Goal: Transaction & Acquisition: Book appointment/travel/reservation

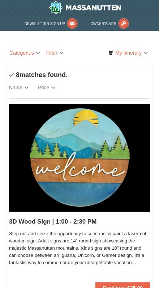
click at [145, 55] on link "My Itinerary" at bounding box center [128, 53] width 44 height 12
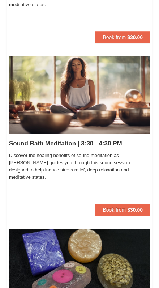
scroll to position [331, 0]
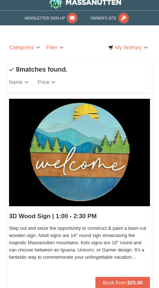
scroll to position [5, 0]
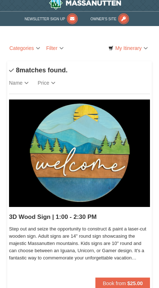
click at [149, 124] on img at bounding box center [79, 154] width 141 height 108
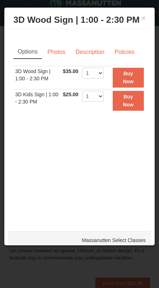
scroll to position [0, 0]
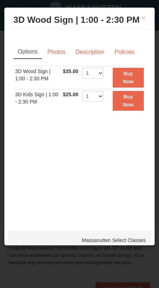
click at [36, 281] on div at bounding box center [79, 144] width 159 height 288
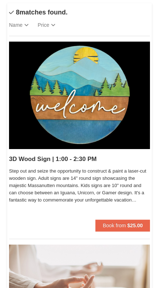
scroll to position [62, 0]
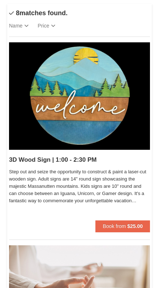
click at [53, 21] on link "Price" at bounding box center [51, 25] width 27 height 14
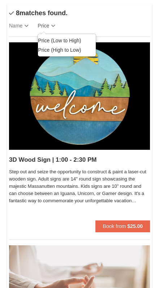
click at [29, 29] on div at bounding box center [79, 144] width 159 height 288
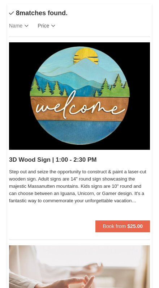
click at [26, 26] on link "Name" at bounding box center [23, 25] width 29 height 14
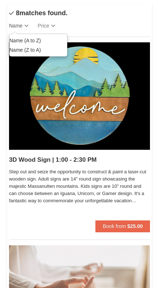
click at [64, 26] on div at bounding box center [79, 144] width 159 height 288
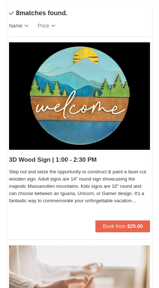
click at [57, 26] on link "Price" at bounding box center [51, 25] width 27 height 14
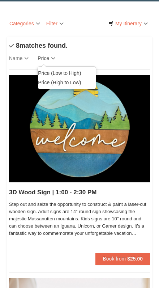
scroll to position [0, 0]
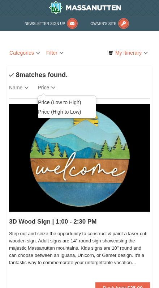
click at [109, 87] on div at bounding box center [79, 144] width 159 height 288
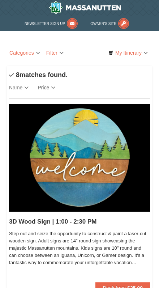
click at [34, 56] on link "Categories" at bounding box center [24, 53] width 35 height 12
